Goal: Task Accomplishment & Management: Manage account settings

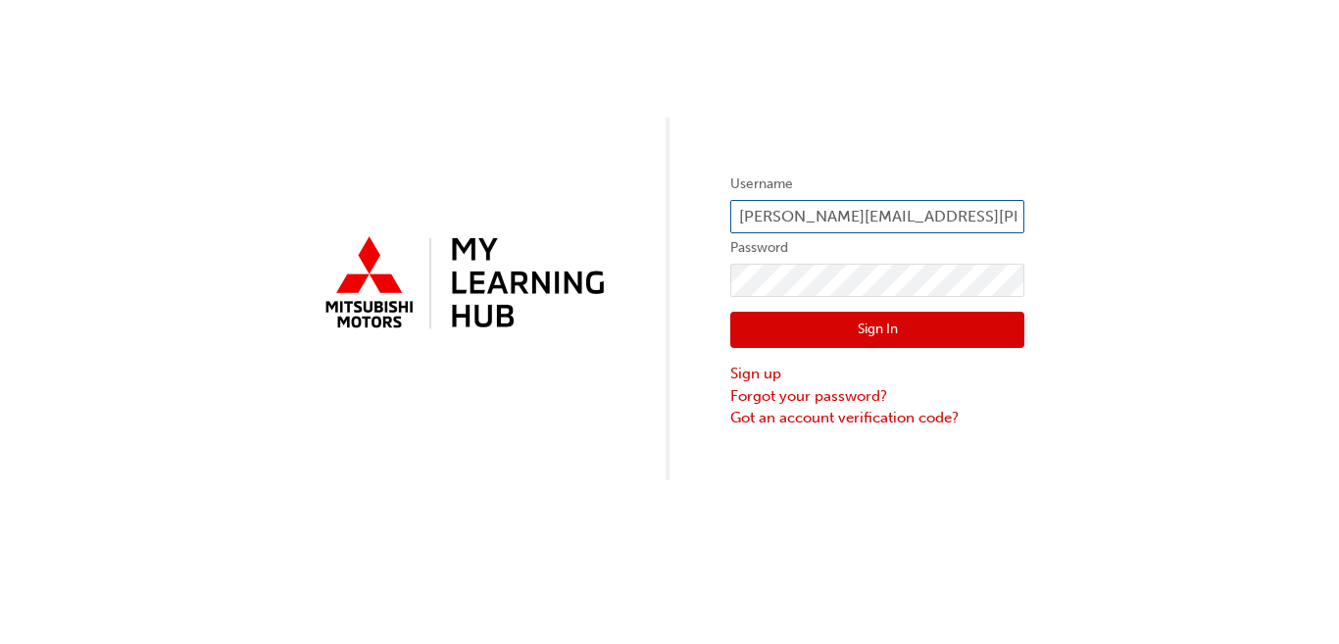
click at [874, 216] on input "[PERSON_NAME][EMAIL_ADDRESS][PERSON_NAME][DOMAIN_NAME]" at bounding box center [877, 216] width 294 height 33
click at [898, 217] on input "[PERSON_NAME][EMAIL_ADDRESS][PERSON_NAME][DOMAIN_NAME]" at bounding box center [877, 216] width 294 height 33
click at [990, 214] on input "[PERSON_NAME][EMAIL_ADDRESS][PERSON_NAME][DOMAIN_NAME]" at bounding box center [877, 216] width 294 height 33
type input "[PERSON_NAME][EMAIL_ADDRESS][PERSON_NAME][DOMAIN_NAME]"
click at [1106, 249] on div "Username [PERSON_NAME][EMAIL_ADDRESS][PERSON_NAME][DOMAIN_NAME] Password Sign I…" at bounding box center [669, 240] width 1339 height 480
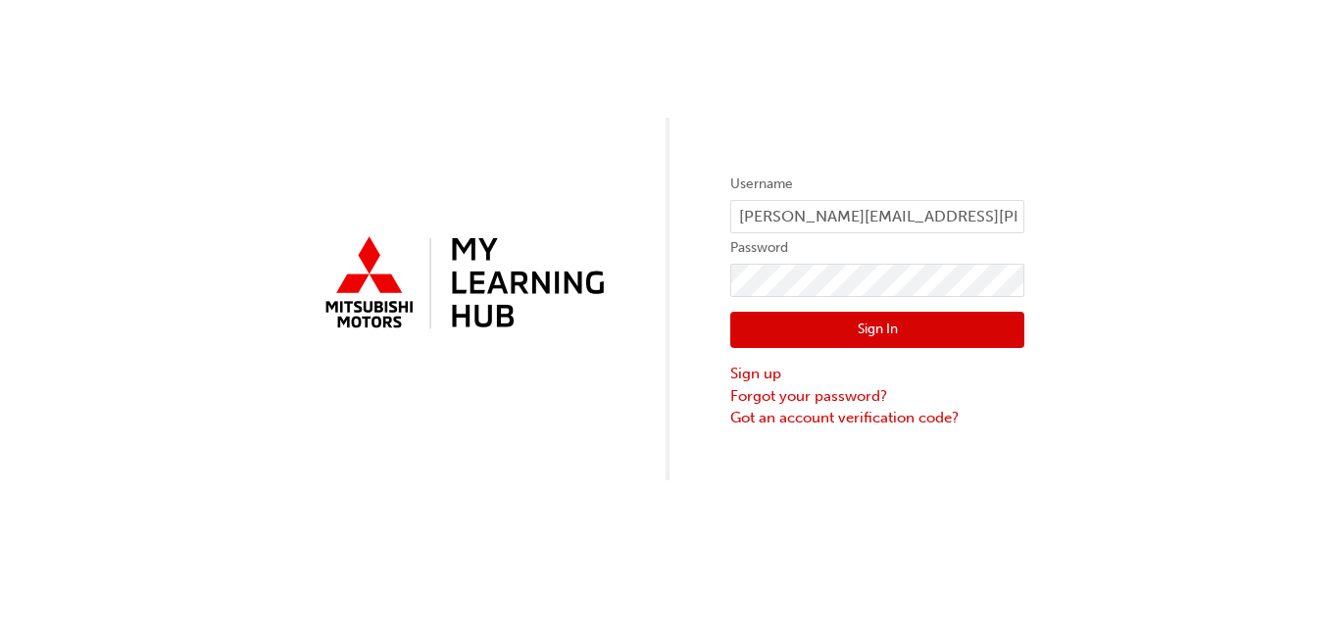
click at [926, 323] on button "Sign In" at bounding box center [877, 330] width 294 height 37
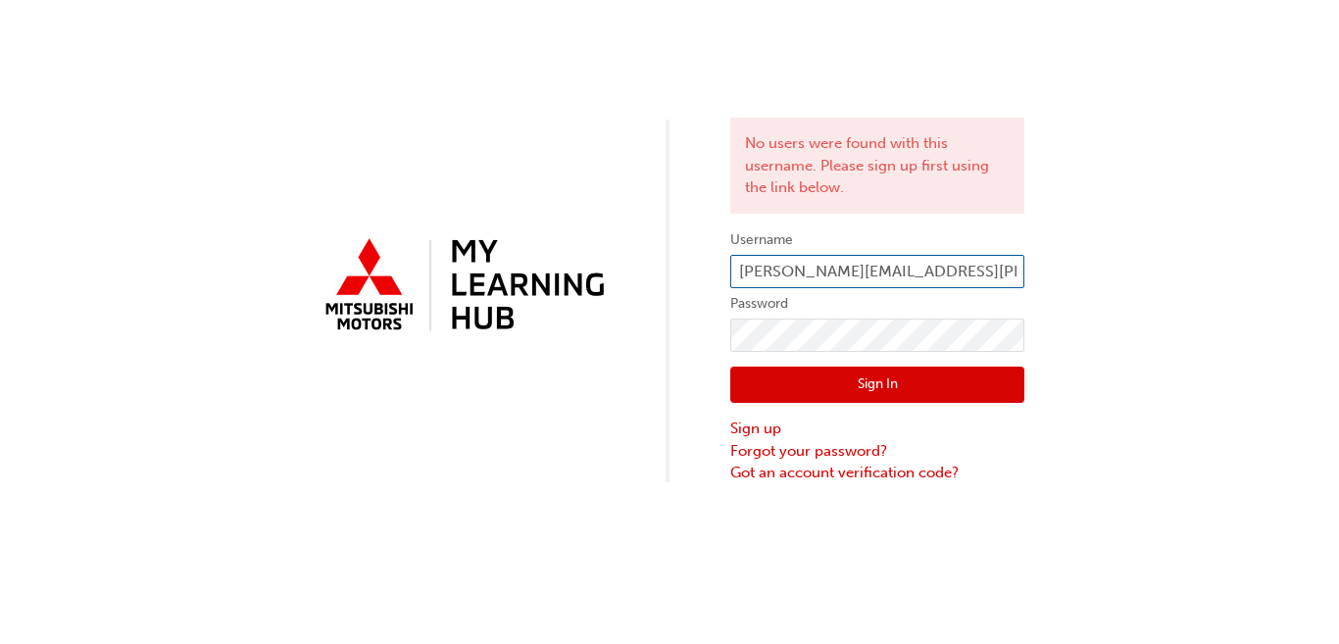
click at [912, 272] on input "[PERSON_NAME][EMAIL_ADDRESS][PERSON_NAME][DOMAIN_NAME]" at bounding box center [877, 271] width 294 height 33
type input "[PERSON_NAME][EMAIL_ADDRESS][PERSON_NAME][DOMAIN_NAME]"
click at [883, 378] on button "Sign In" at bounding box center [877, 384] width 294 height 37
